Goal: Task Accomplishment & Management: Manage account settings

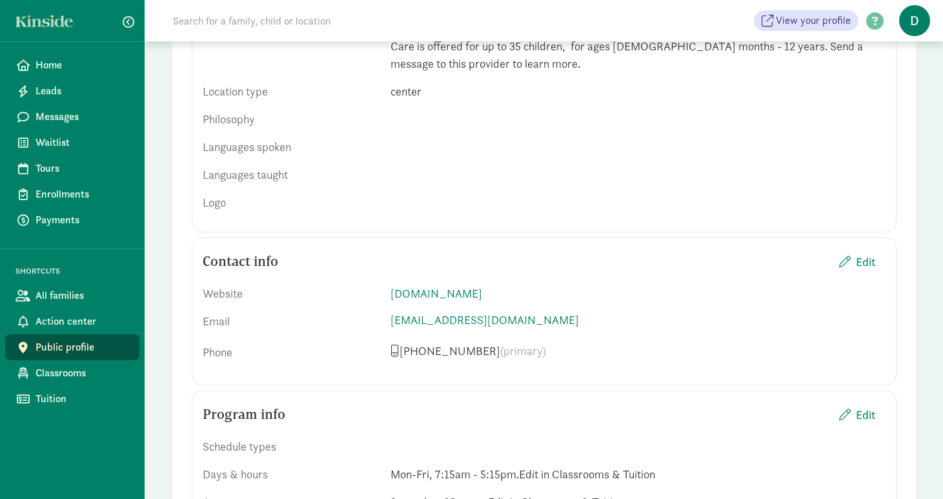
scroll to position [628, 0]
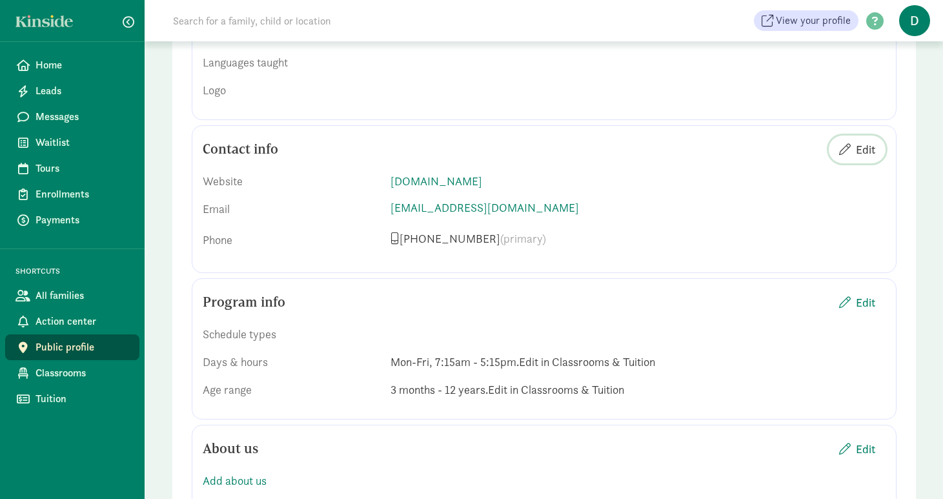
click at [863, 141] on span "Edit" at bounding box center [865, 149] width 19 height 17
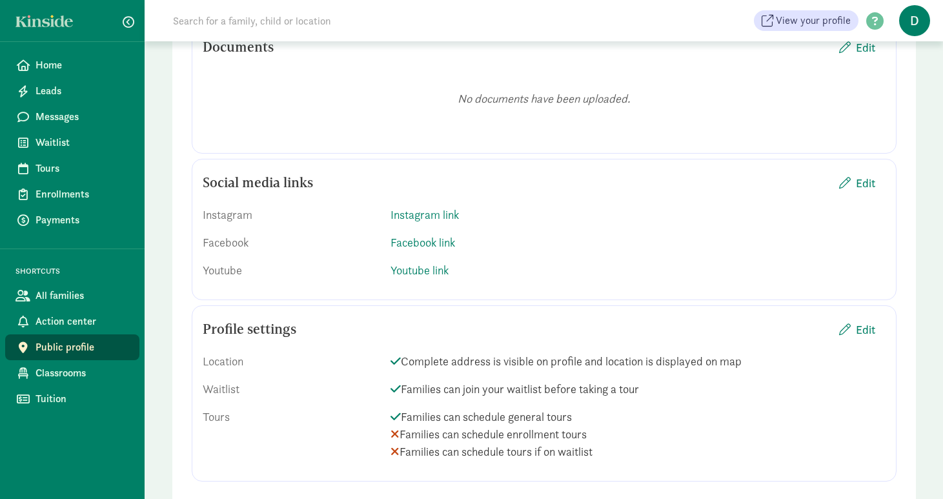
scroll to position [1591, 0]
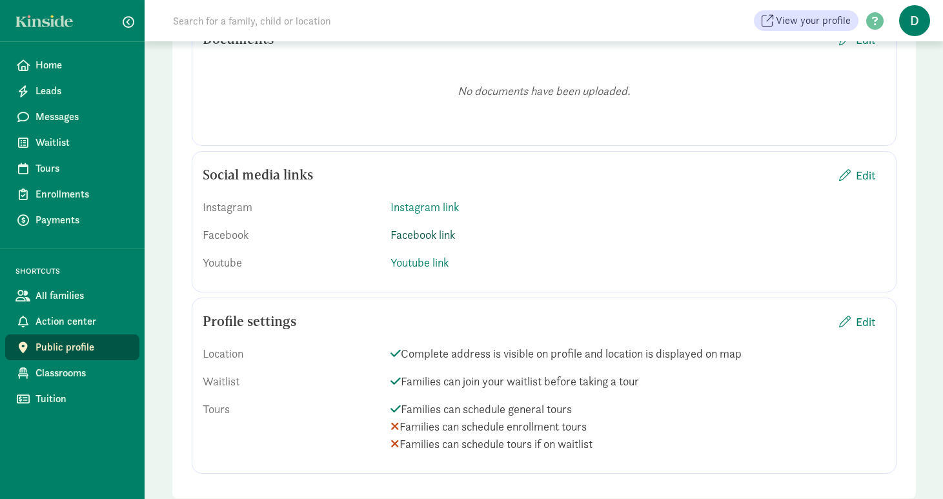
click at [435, 227] on link "Facebook link" at bounding box center [423, 234] width 65 height 15
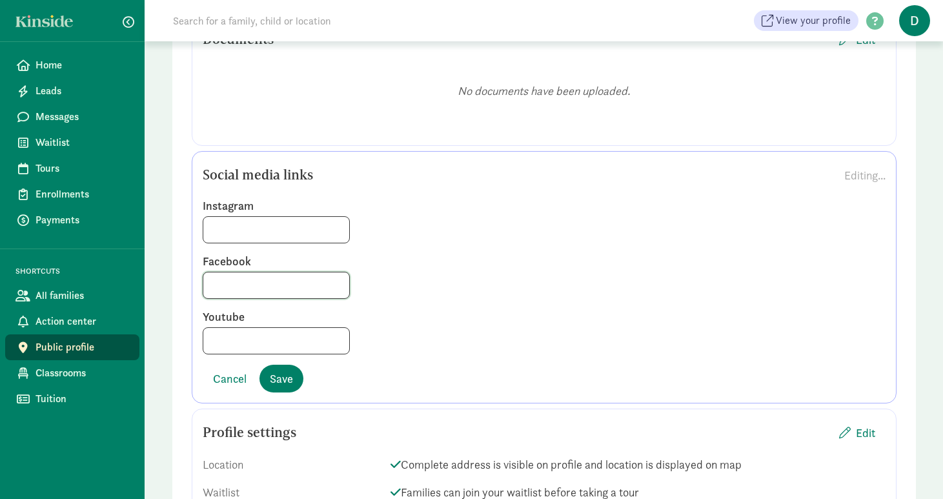
click at [241, 272] on input at bounding box center [276, 285] width 146 height 26
paste input "https://www.facebook.com/Gallatin.Valley.YMCA/"
type input "https://www.facebook.com/Gallatin.Valley.YMCA/"
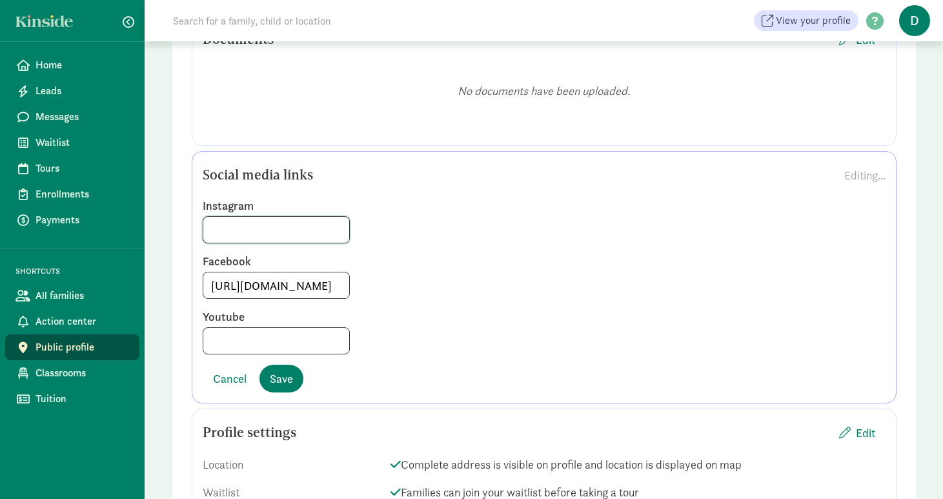
click at [285, 218] on input at bounding box center [276, 230] width 146 height 26
click at [265, 218] on input at bounding box center [276, 230] width 146 height 26
paste input "https://www.instagram.com/gv_ymca/#"
type input "https://www.instagram.com/gv_ymca/#"
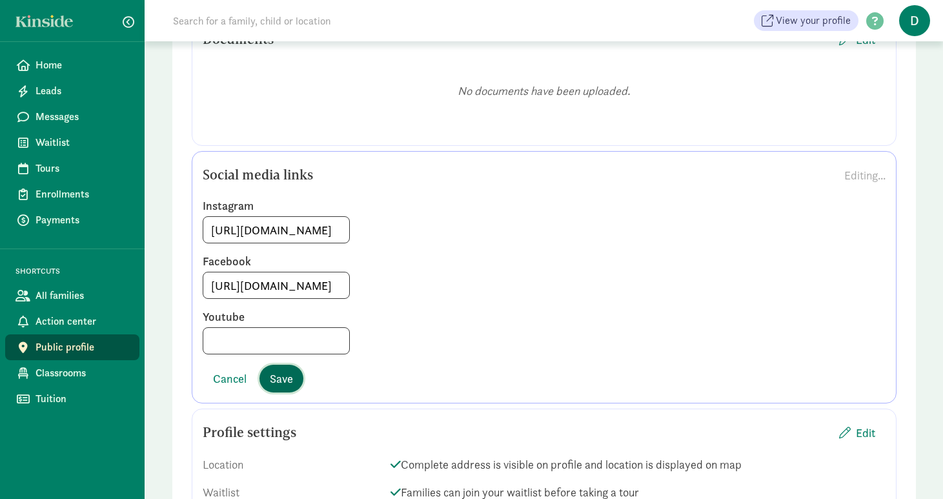
click at [285, 370] on span "Save" at bounding box center [281, 378] width 23 height 17
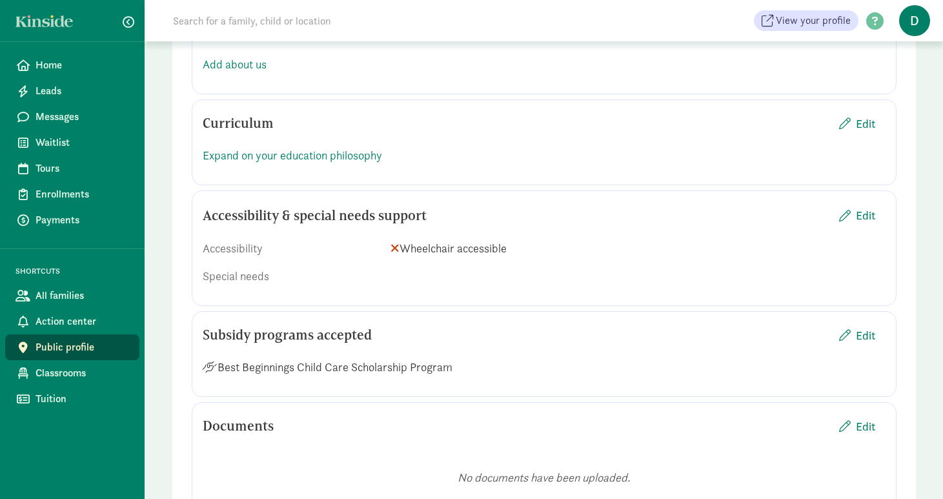
scroll to position [1203, 0]
click at [869, 208] on span "Edit" at bounding box center [865, 216] width 19 height 17
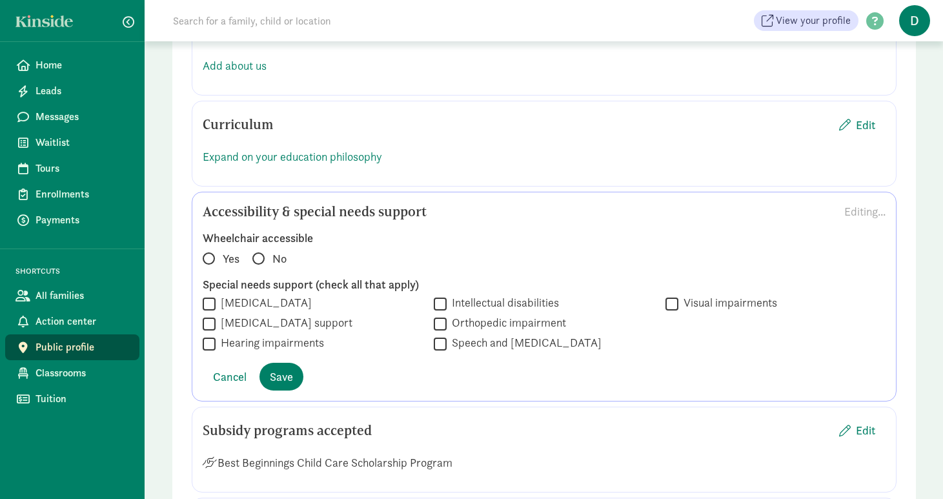
click at [211, 252] on span at bounding box center [209, 258] width 12 height 12
click at [211, 249] on input "Yes" at bounding box center [207, 253] width 8 height 8
radio input "true"
click at [278, 368] on span "Save" at bounding box center [281, 376] width 23 height 17
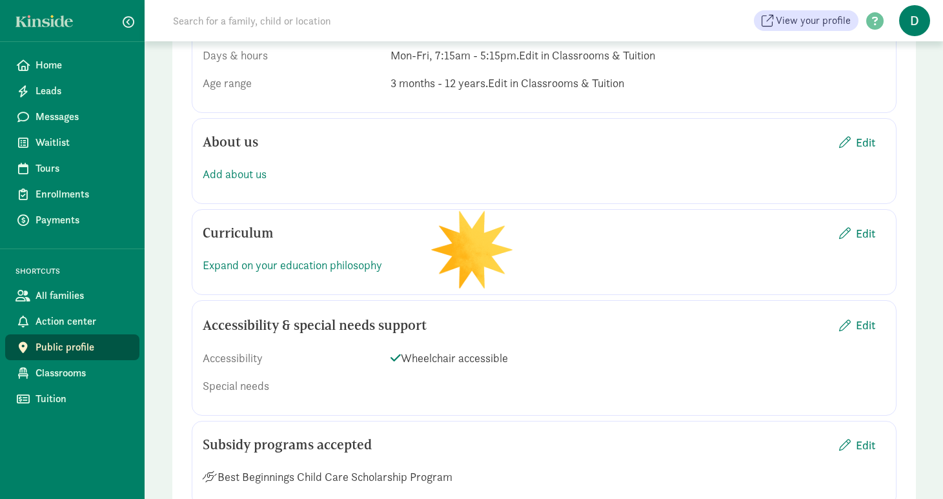
scroll to position [1091, 0]
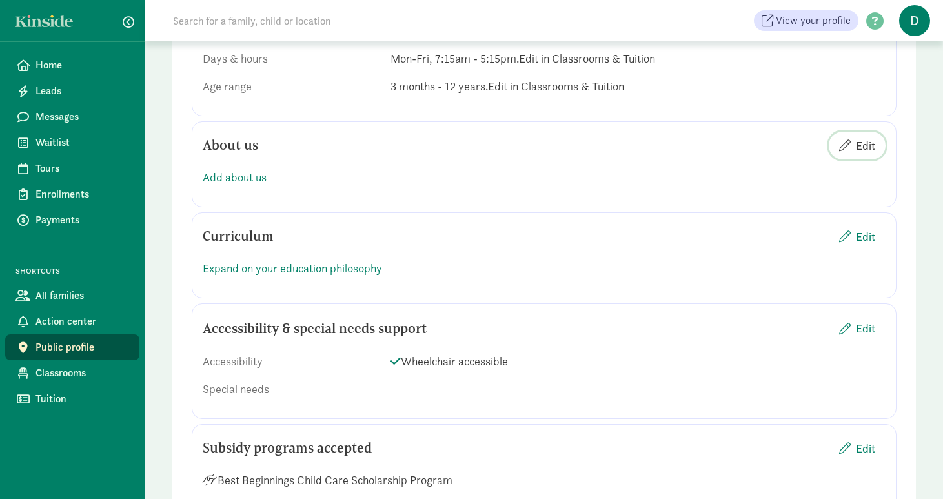
click at [866, 137] on span "Edit" at bounding box center [865, 145] width 19 height 17
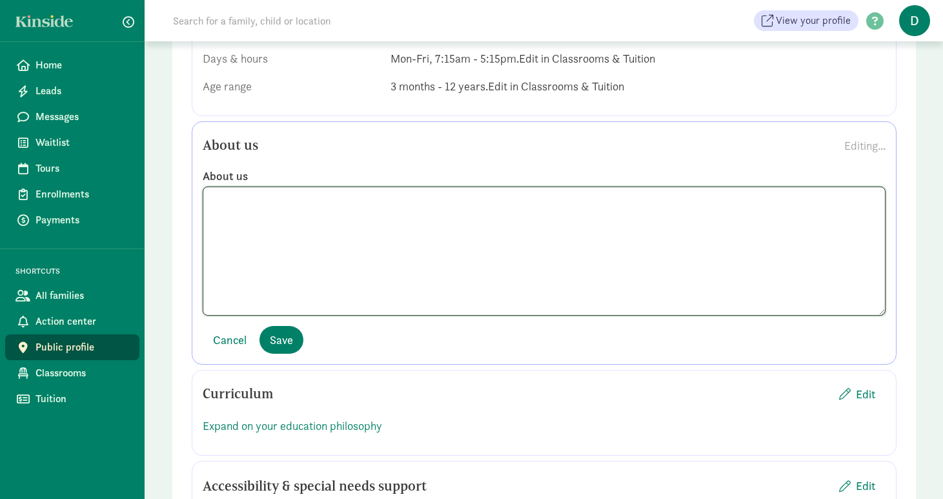
click at [558, 202] on textarea at bounding box center [544, 251] width 683 height 129
type textarea "v"
paste textarea "We are delighted that you have chosen the Healthy Learning Academy (hereby know…"
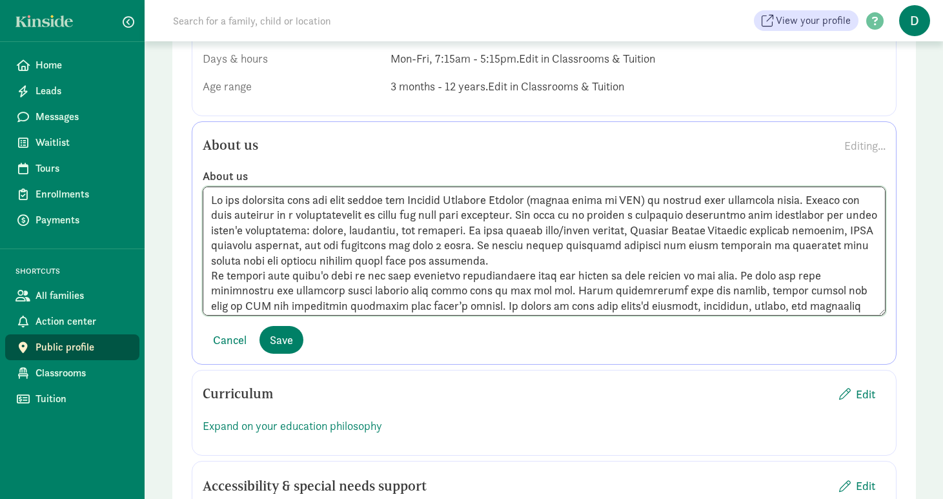
scroll to position [119, 0]
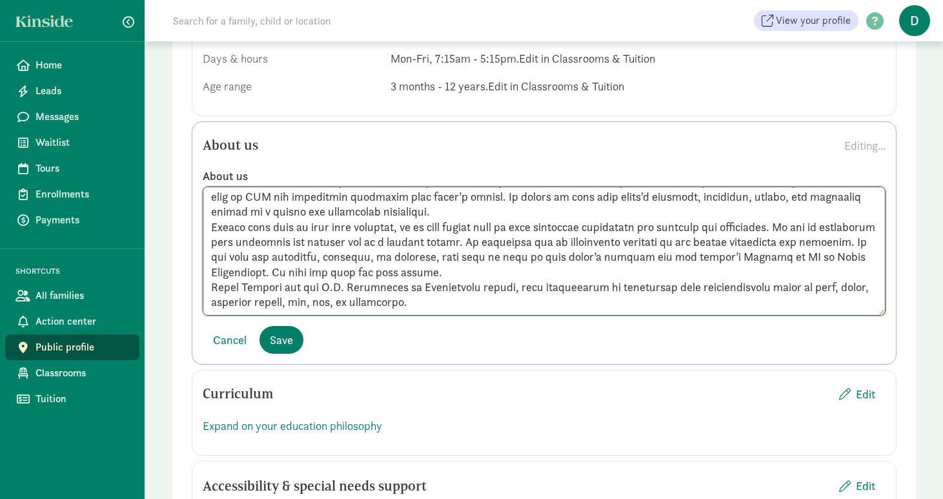
click at [316, 246] on textarea at bounding box center [544, 251] width 683 height 129
drag, startPoint x: 475, startPoint y: 247, endPoint x: 263, endPoint y: 227, distance: 212.7
click at [263, 227] on textarea at bounding box center [544, 251] width 683 height 129
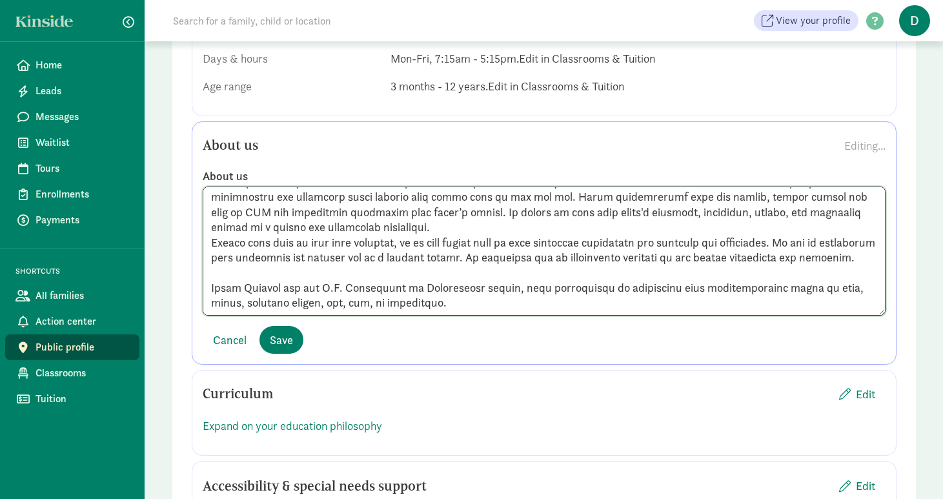
scroll to position [103, 0]
drag, startPoint x: 804, startPoint y: 216, endPoint x: 208, endPoint y: 214, distance: 595.9
click at [208, 214] on textarea at bounding box center [544, 251] width 683 height 129
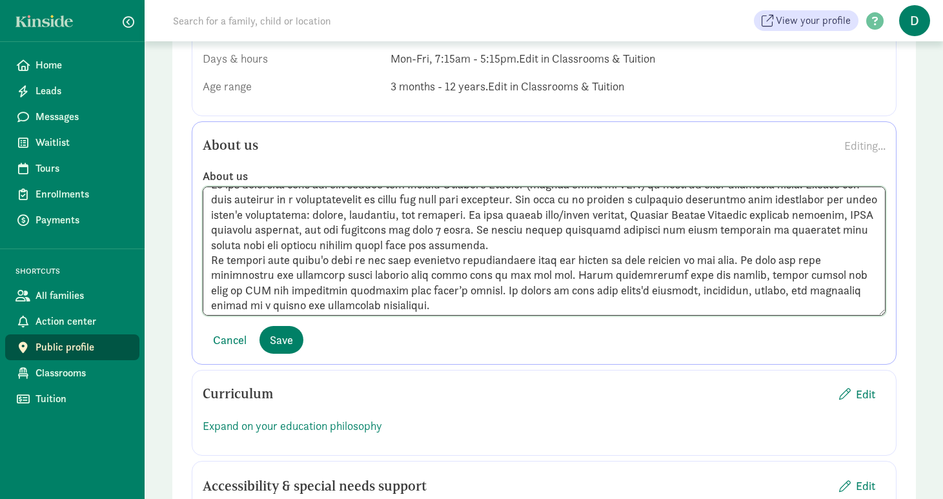
scroll to position [9, 0]
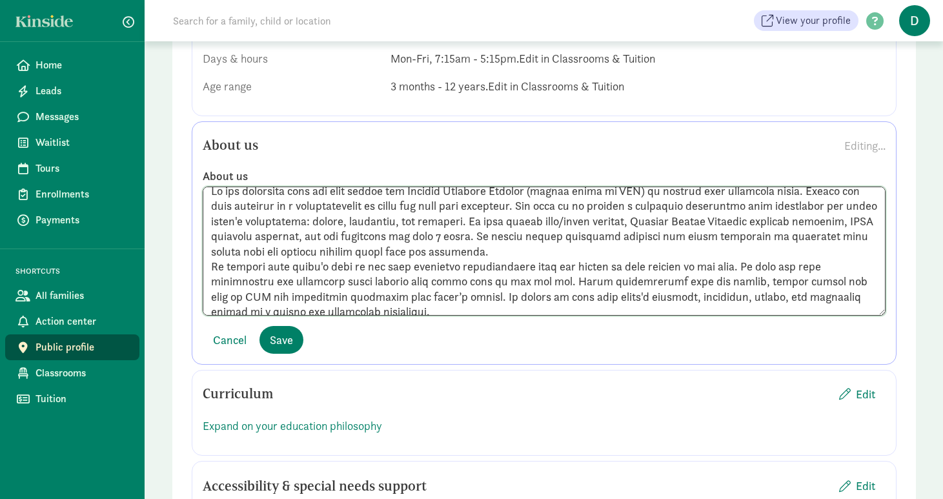
click at [575, 232] on textarea at bounding box center [544, 251] width 683 height 129
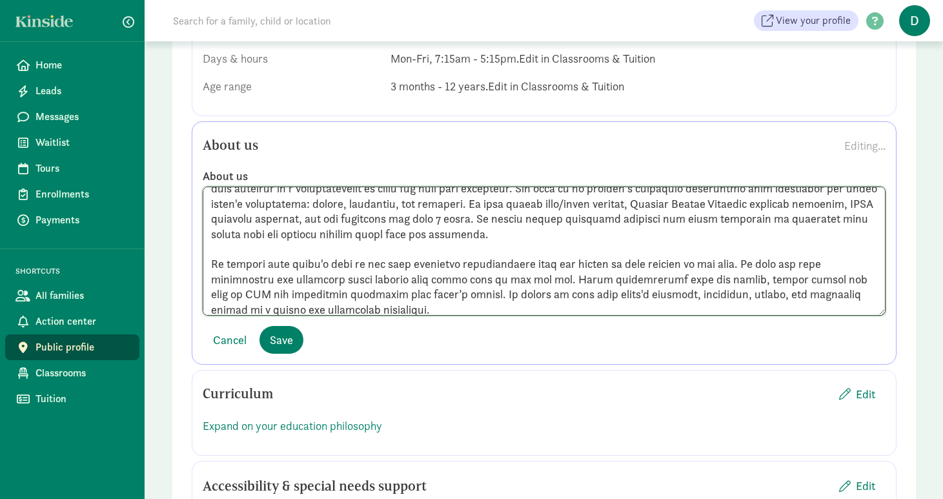
scroll to position [20, 0]
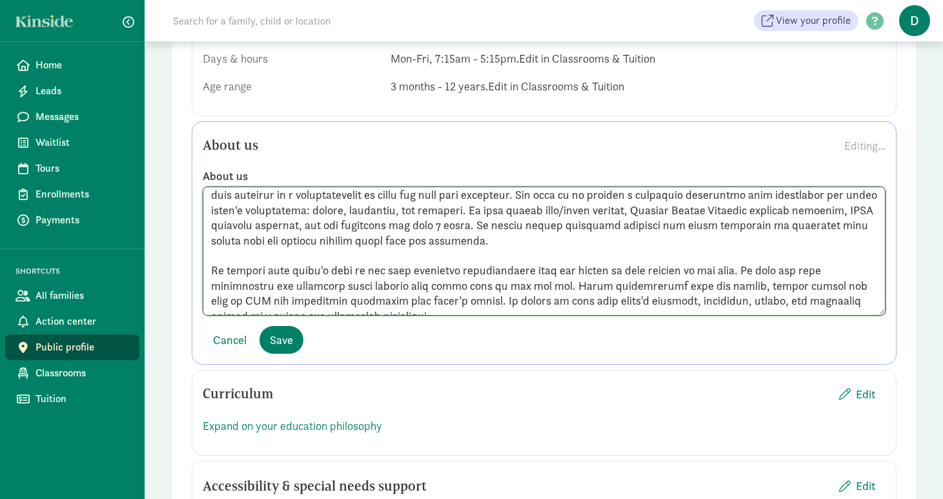
click at [560, 207] on textarea at bounding box center [544, 251] width 683 height 129
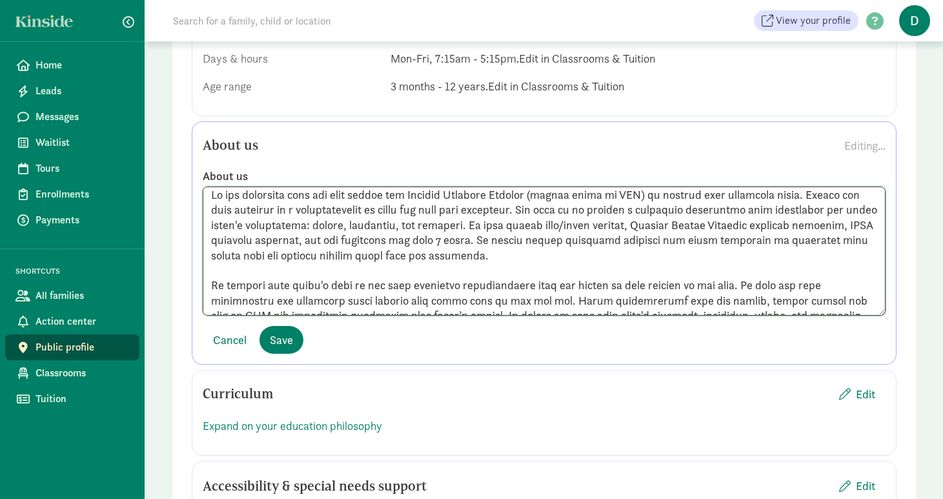
scroll to position [0, 0]
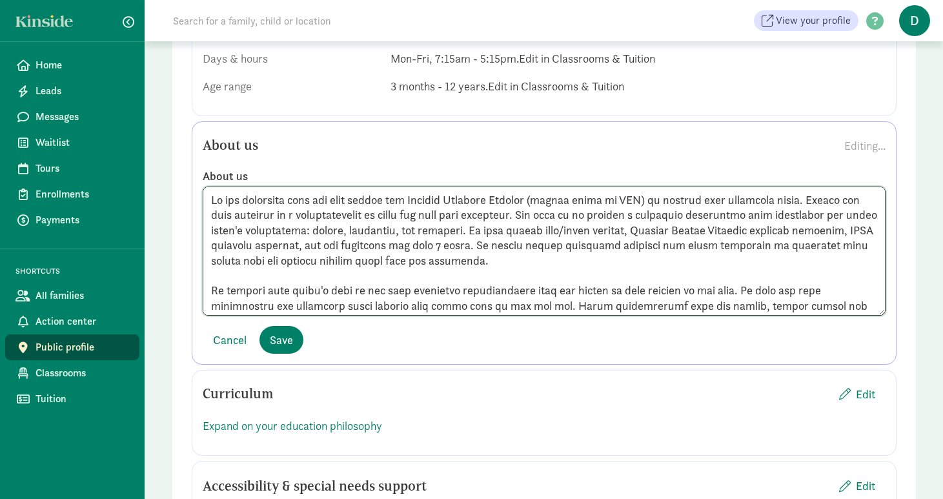
click at [823, 187] on textarea at bounding box center [544, 251] width 683 height 129
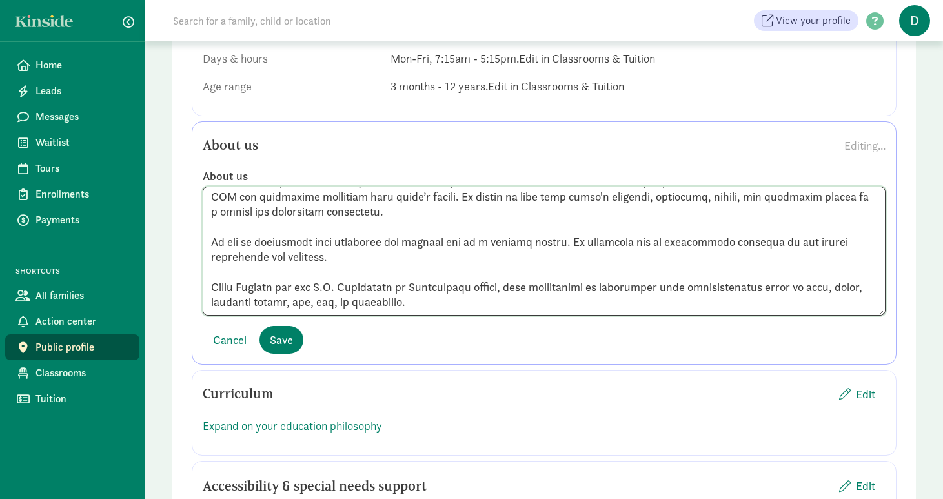
scroll to position [124, 0]
type textarea "Caring for your children is a responsibility we enjoy and take very seriously. …"
click at [275, 331] on span "Save" at bounding box center [281, 339] width 23 height 17
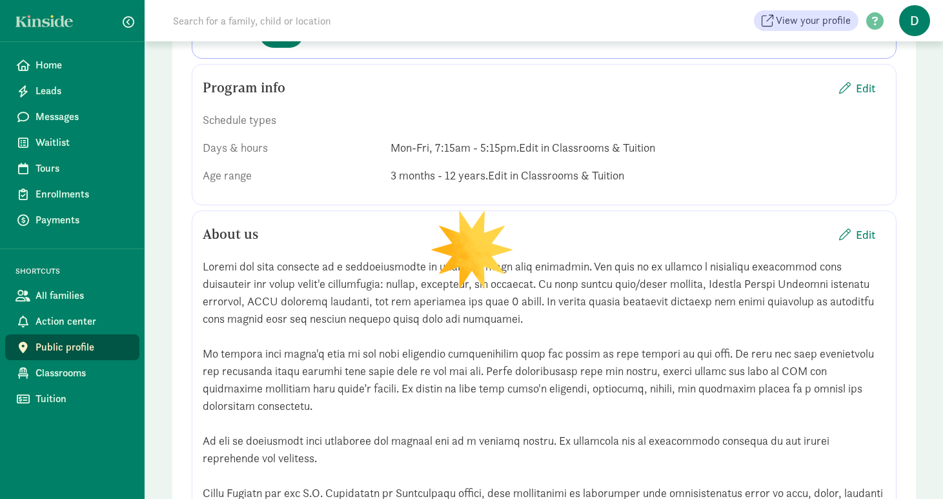
scroll to position [956, 0]
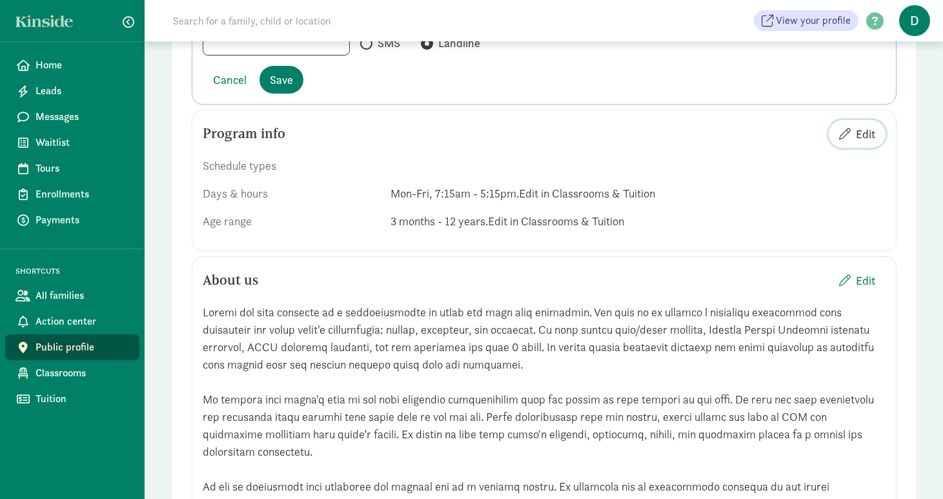
click at [864, 125] on span "Edit" at bounding box center [865, 133] width 19 height 17
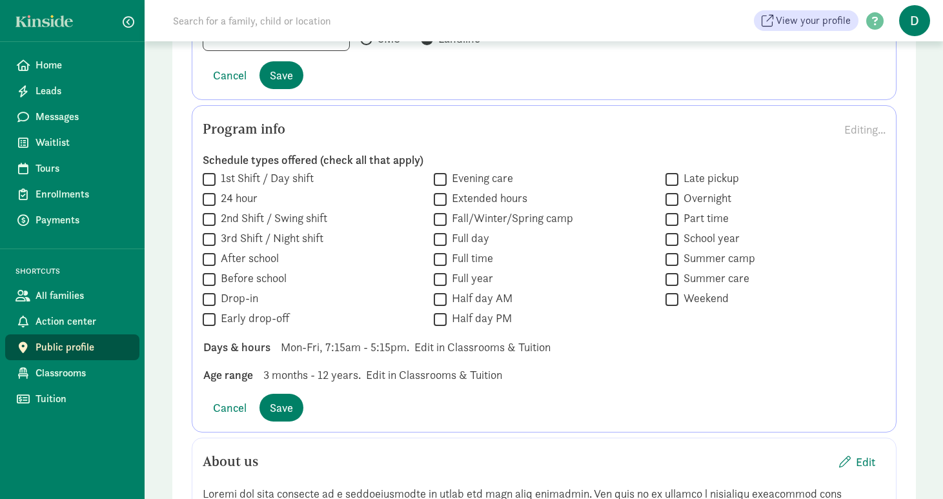
scroll to position [965, 0]
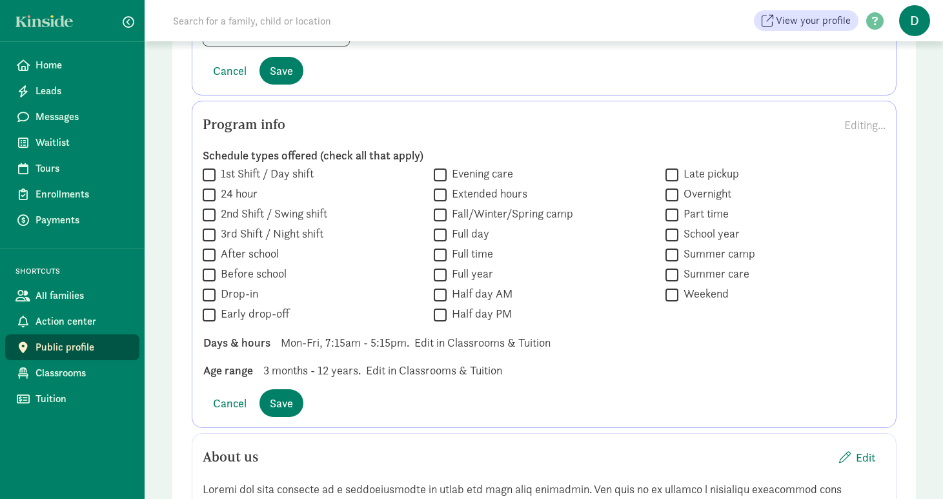
click at [444, 266] on input "Full year" at bounding box center [440, 274] width 13 height 17
checkbox input "true"
click at [287, 394] on span "Save" at bounding box center [281, 402] width 23 height 17
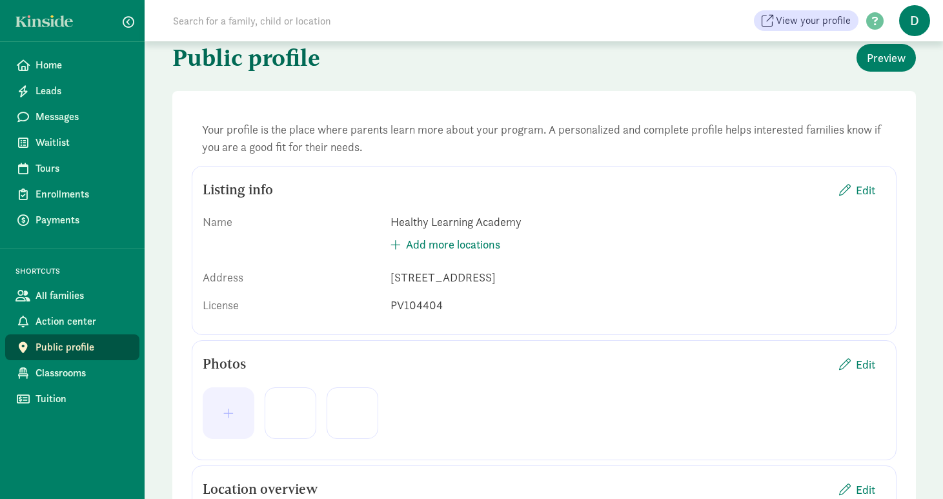
scroll to position [72, 0]
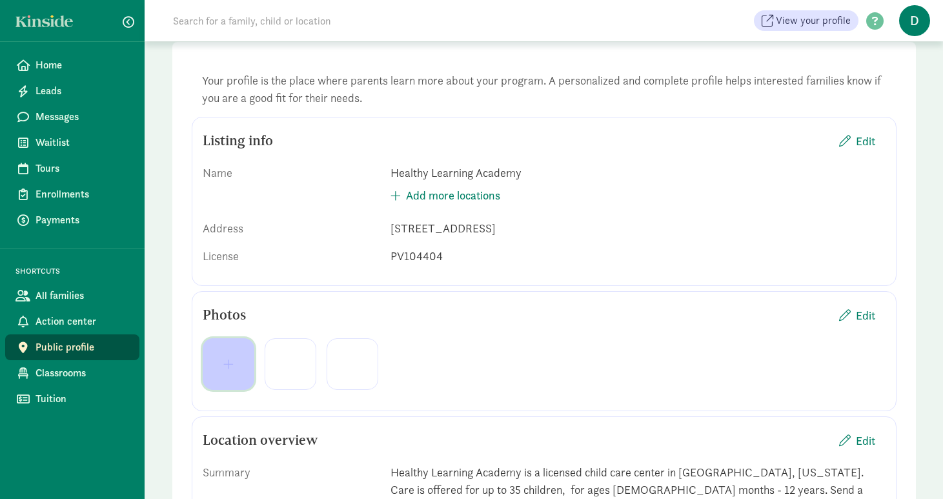
click at [223, 364] on span "button" at bounding box center [228, 364] width 31 height 12
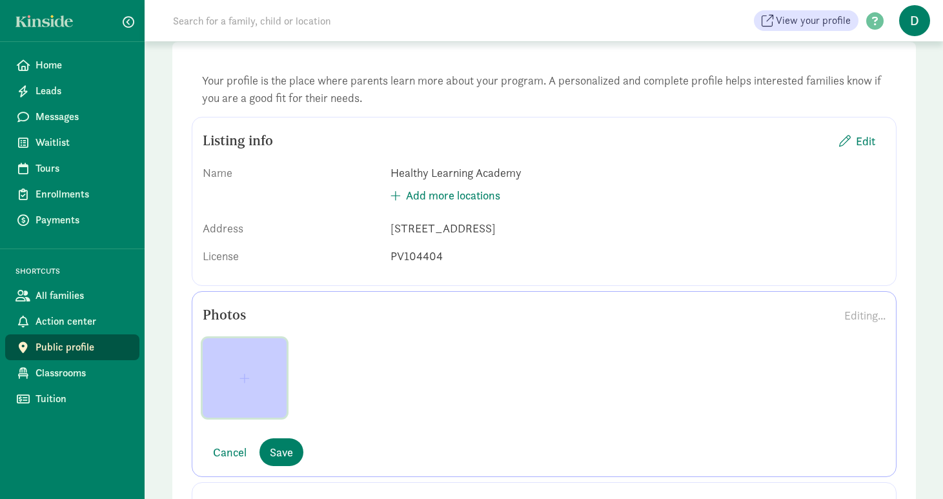
click at [249, 376] on span "button" at bounding box center [244, 379] width 63 height 12
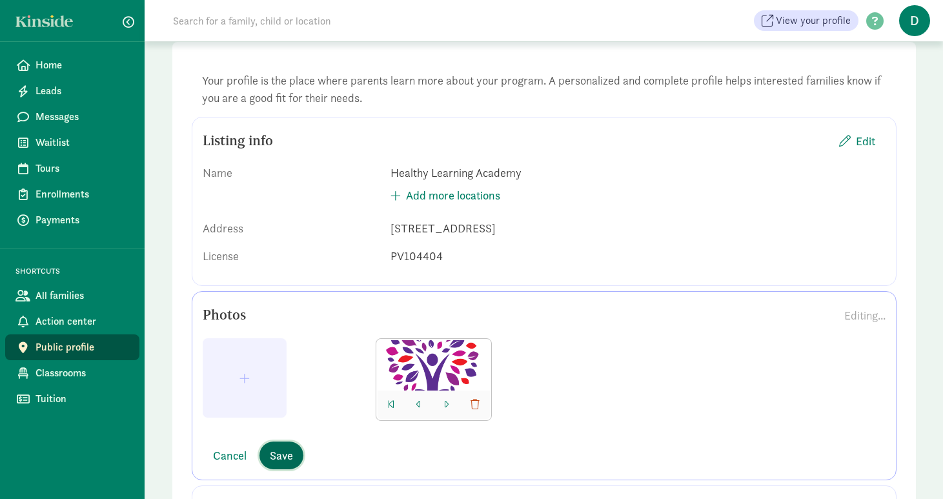
click at [290, 456] on span "Save" at bounding box center [281, 455] width 23 height 17
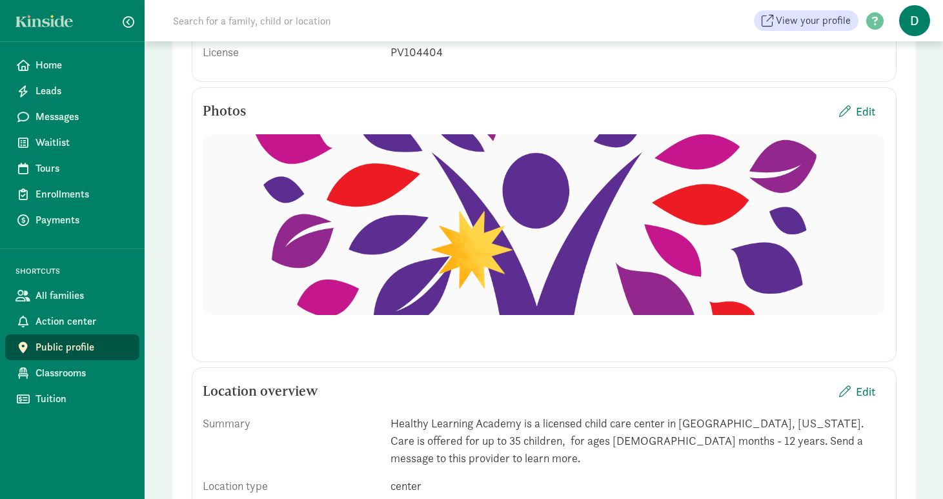
scroll to position [285, 0]
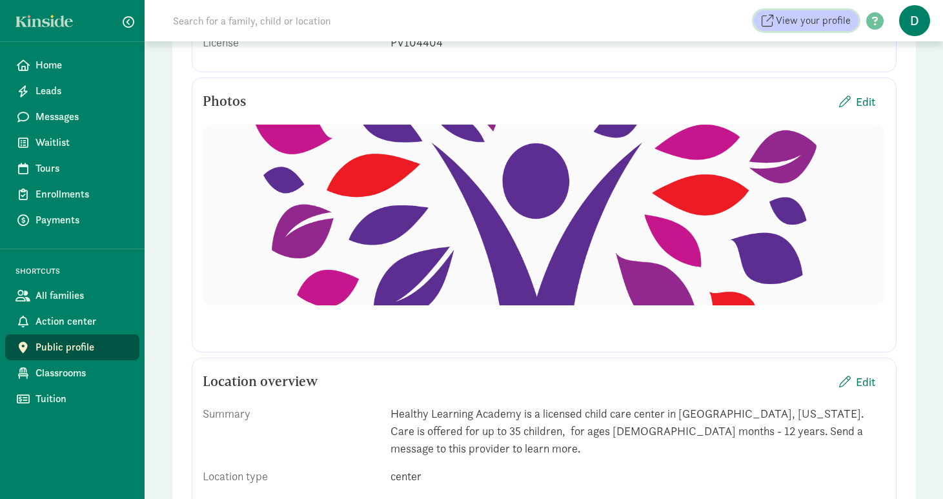
click at [826, 20] on span "View your profile" at bounding box center [813, 20] width 75 height 15
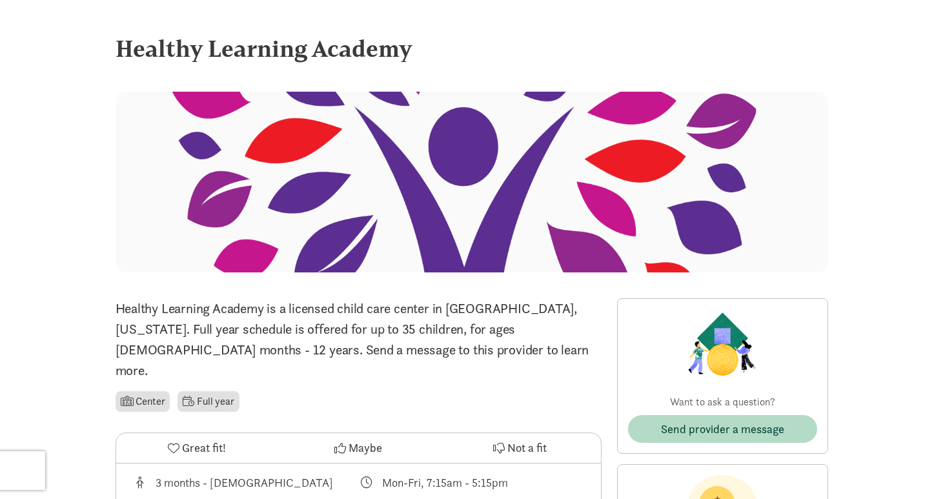
click at [394, 198] on div at bounding box center [472, 182] width 713 height 181
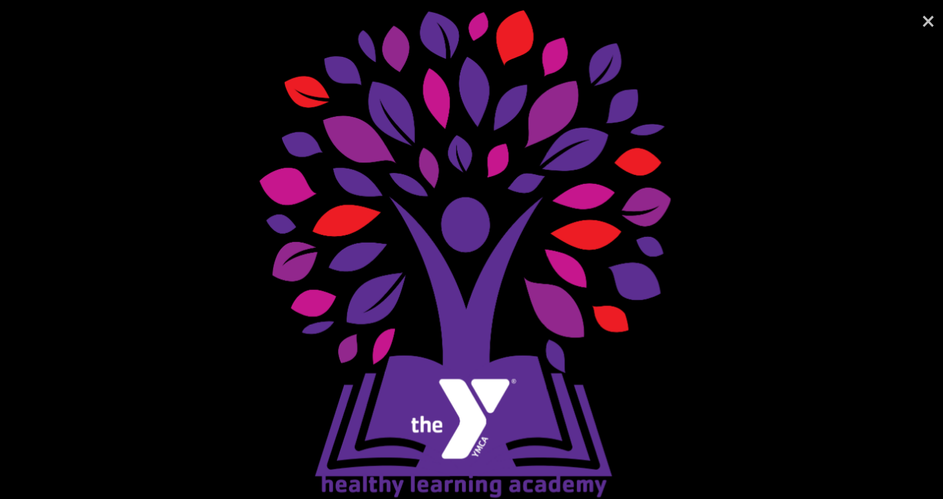
click at [927, 21] on link "×" at bounding box center [929, 19] width 30 height 39
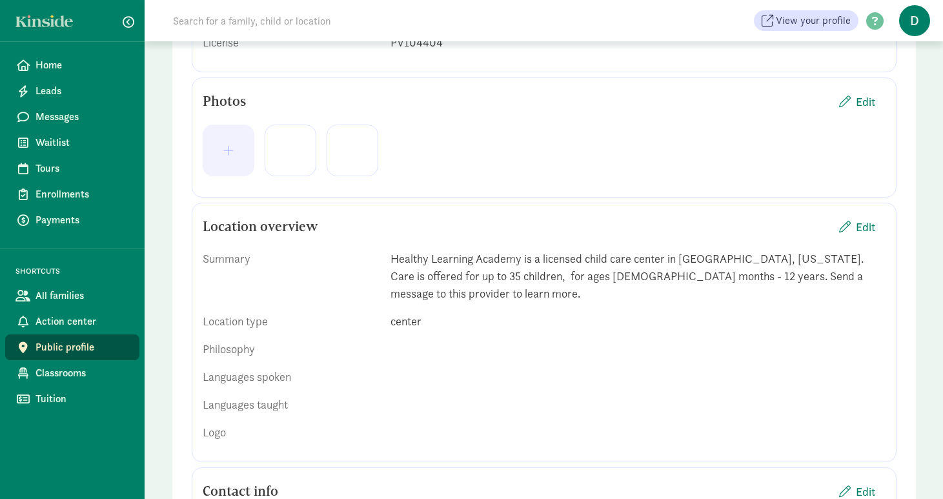
scroll to position [285, 0]
click at [51, 375] on span "Classrooms" at bounding box center [83, 372] width 94 height 15
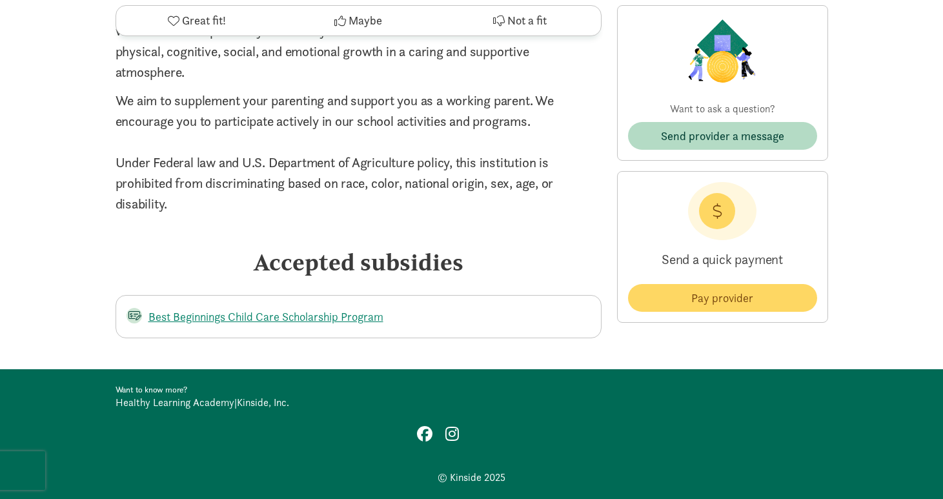
scroll to position [1443, 0]
